Goal: Find specific page/section: Find specific page/section

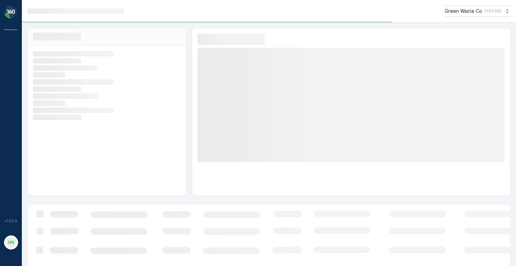
click at [13, 248] on div "NN" at bounding box center [11, 242] width 11 height 11
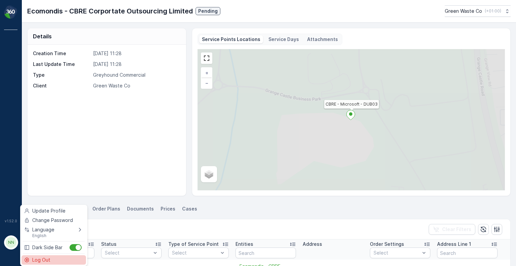
click at [39, 262] on span "Log Out" at bounding box center [41, 259] width 18 height 7
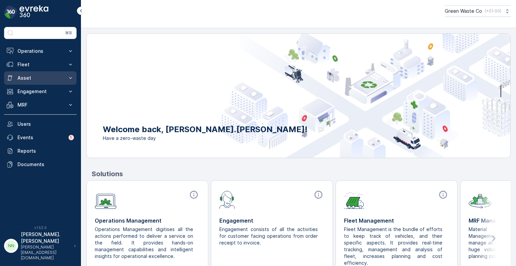
click at [24, 76] on p "Asset" at bounding box center [40, 78] width 46 height 7
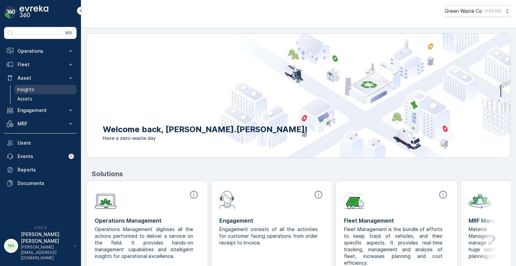
click at [32, 89] on p "Insights" at bounding box center [25, 89] width 17 height 7
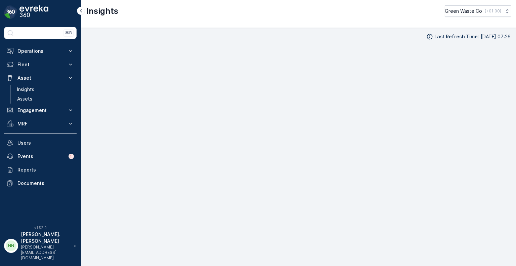
click at [358, 22] on div "Insights Green Waste Co ( +01:00 )" at bounding box center [298, 14] width 435 height 28
click at [301, 26] on div "Insights Green Waste Co ( +01:00 )" at bounding box center [298, 14] width 435 height 28
